Goal: Task Accomplishment & Management: Manage account settings

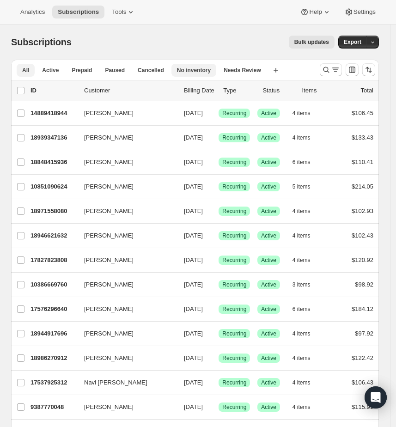
click at [188, 67] on span "No inventory" at bounding box center [194, 70] width 34 height 7
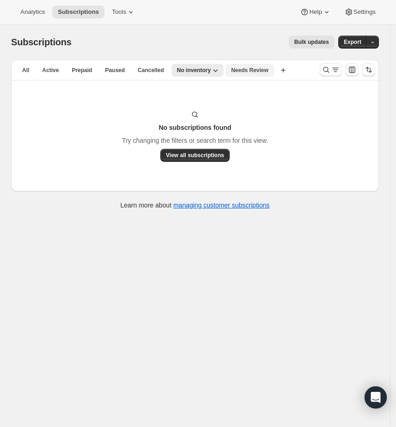
click at [236, 72] on span "Needs Review" at bounding box center [249, 70] width 37 height 7
click at [25, 70] on span "All" at bounding box center [25, 70] width 7 height 7
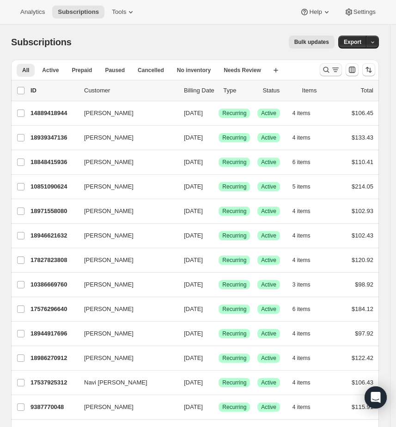
click at [337, 70] on icon "Search and filter results" at bounding box center [335, 69] width 9 height 9
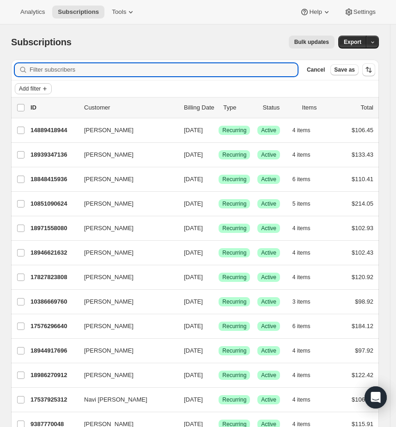
click at [43, 90] on icon "Add filter" at bounding box center [44, 88] width 7 height 7
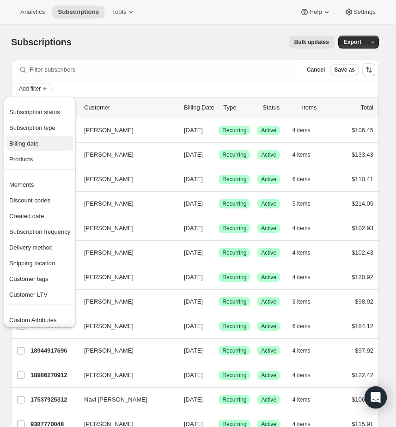
click at [32, 147] on span "Billing date" at bounding box center [39, 143] width 61 height 9
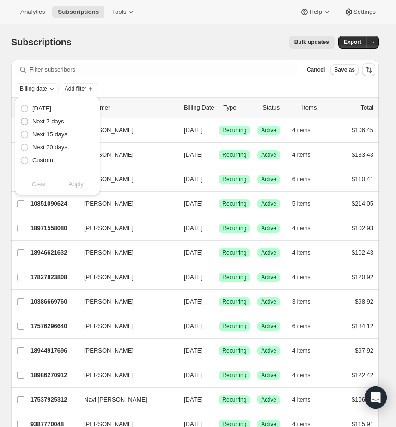
click at [54, 122] on span "Next 7 days" at bounding box center [48, 121] width 32 height 7
click at [21, 118] on input "Next 7 days" at bounding box center [21, 118] width 0 height 0
radio input "true"
click at [73, 186] on span "Apply" at bounding box center [75, 184] width 15 height 9
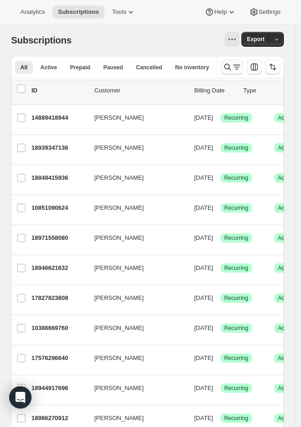
click at [232, 67] on icon "Search and filter results" at bounding box center [227, 66] width 9 height 9
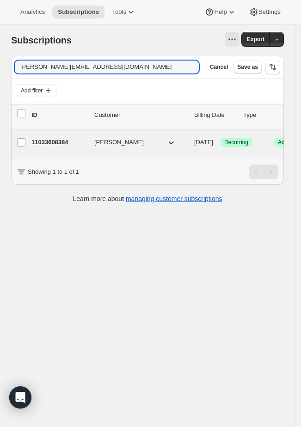
type input "nicole_ziegler@hotmail.com"
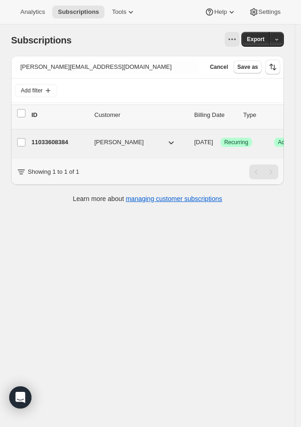
click at [64, 143] on p "11033608384" at bounding box center [58, 142] width 55 height 9
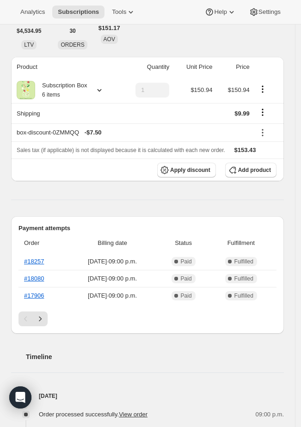
scroll to position [326, 0]
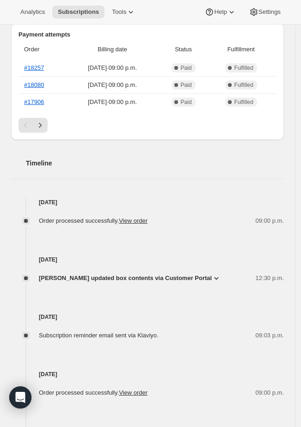
click at [217, 277] on icon at bounding box center [217, 278] width 4 height 3
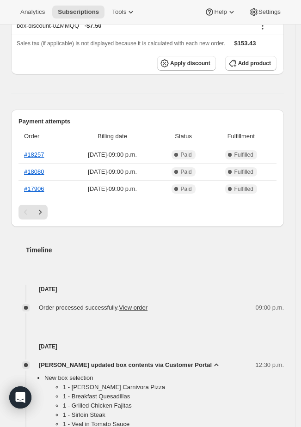
scroll to position [239, 0]
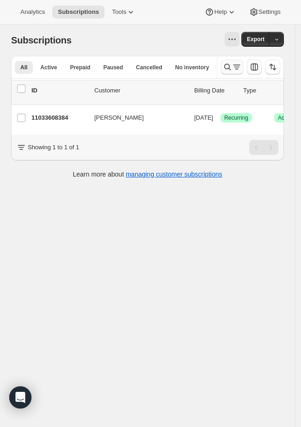
click at [232, 66] on icon "Search and filter results" at bounding box center [227, 66] width 9 height 9
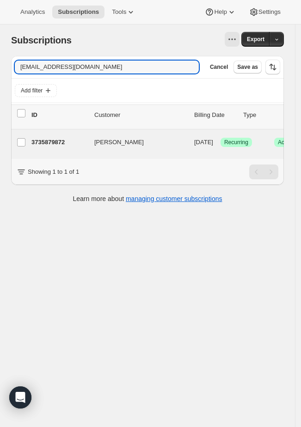
type input "sharperthanyou@gmail.com"
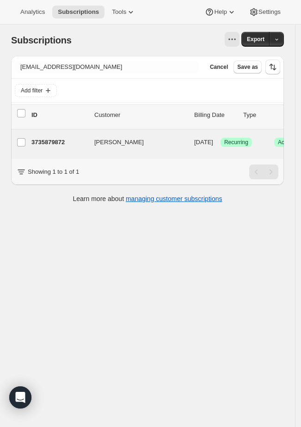
click at [57, 150] on div "3735879872 Anne Marie Chung 11/16/2025 Success Recurring Success Active 6 items…" at bounding box center [229, 144] width 396 height 18
click at [60, 137] on div "3735879872 Anne Marie Chung 11/16/2025 Success Recurring Success Active 6 items…" at bounding box center [229, 142] width 396 height 15
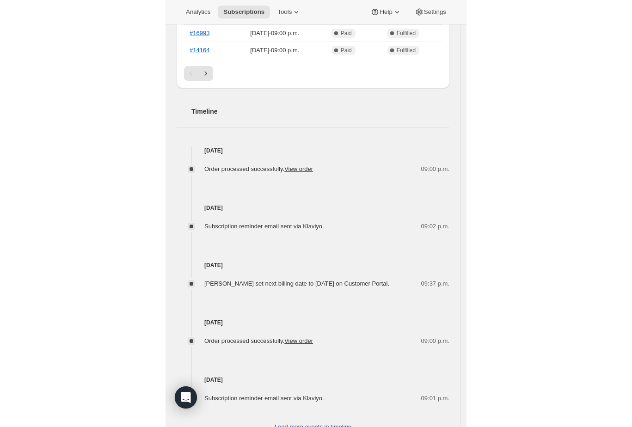
scroll to position [318, 0]
